Goal: Check status: Check status

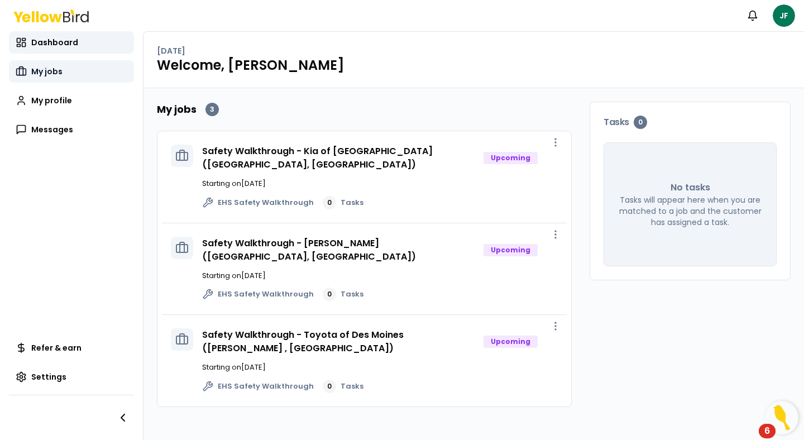
click at [83, 65] on link "My jobs" at bounding box center [71, 71] width 125 height 22
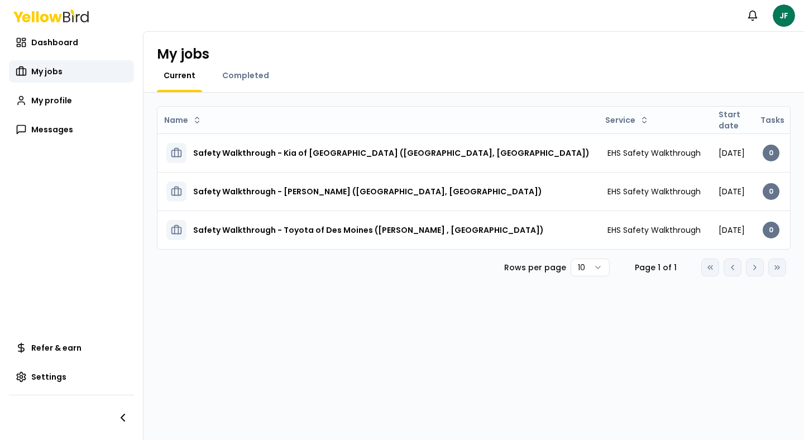
click at [230, 69] on div "My jobs Current Completed" at bounding box center [473, 62] width 660 height 61
click at [230, 74] on span "Completed" at bounding box center [245, 75] width 47 height 11
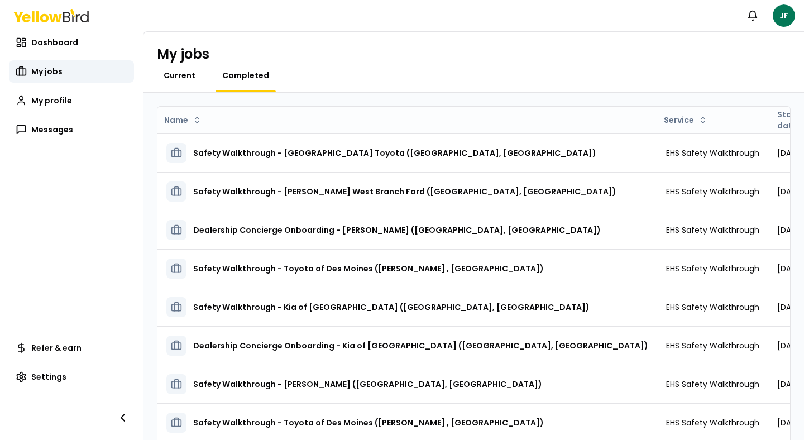
click at [182, 75] on span "Current" at bounding box center [180, 75] width 32 height 11
